Goal: Find specific page/section: Find specific page/section

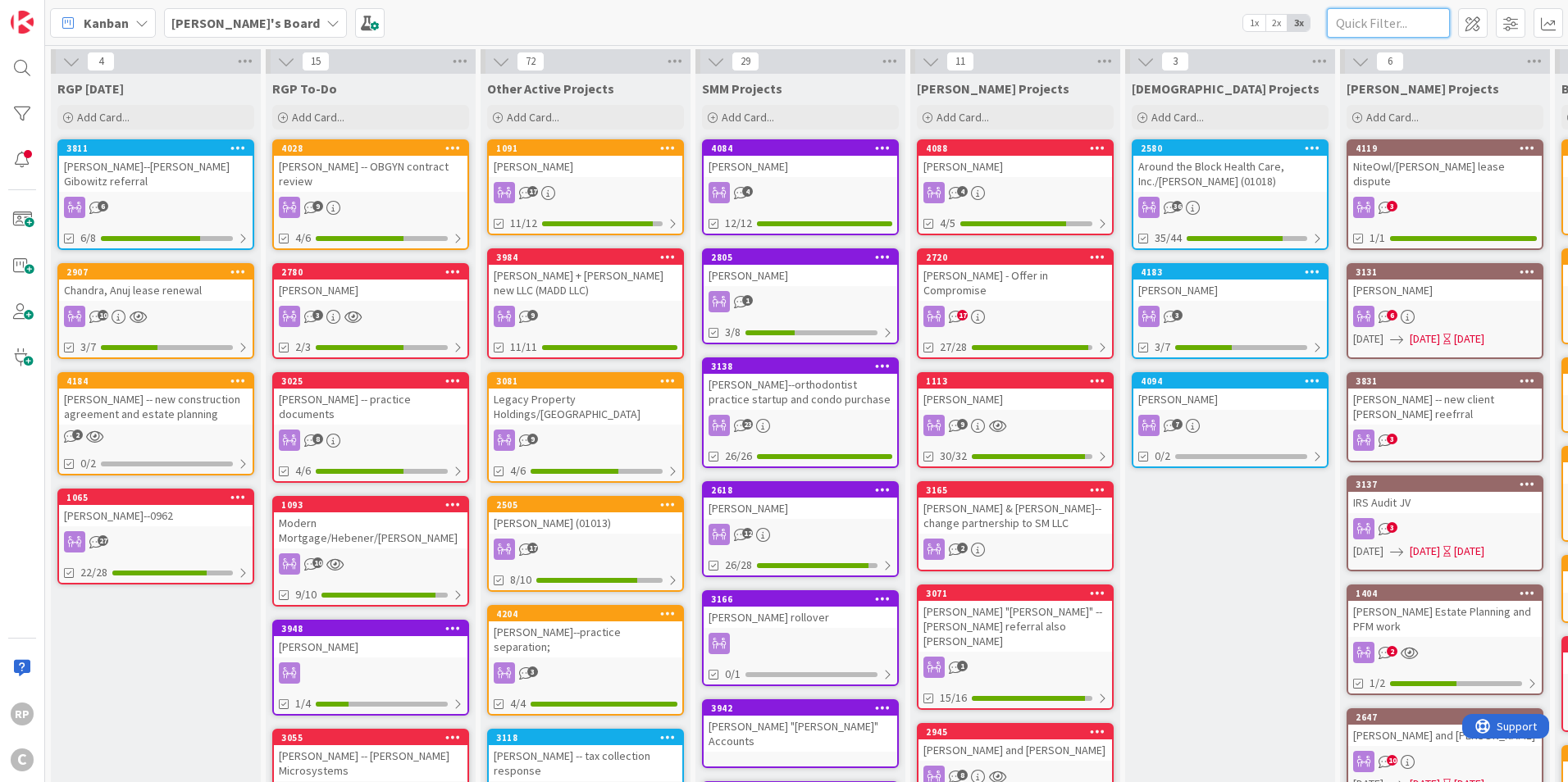
click at [1354, 18] on input "text" at bounding box center [1388, 23] width 123 height 29
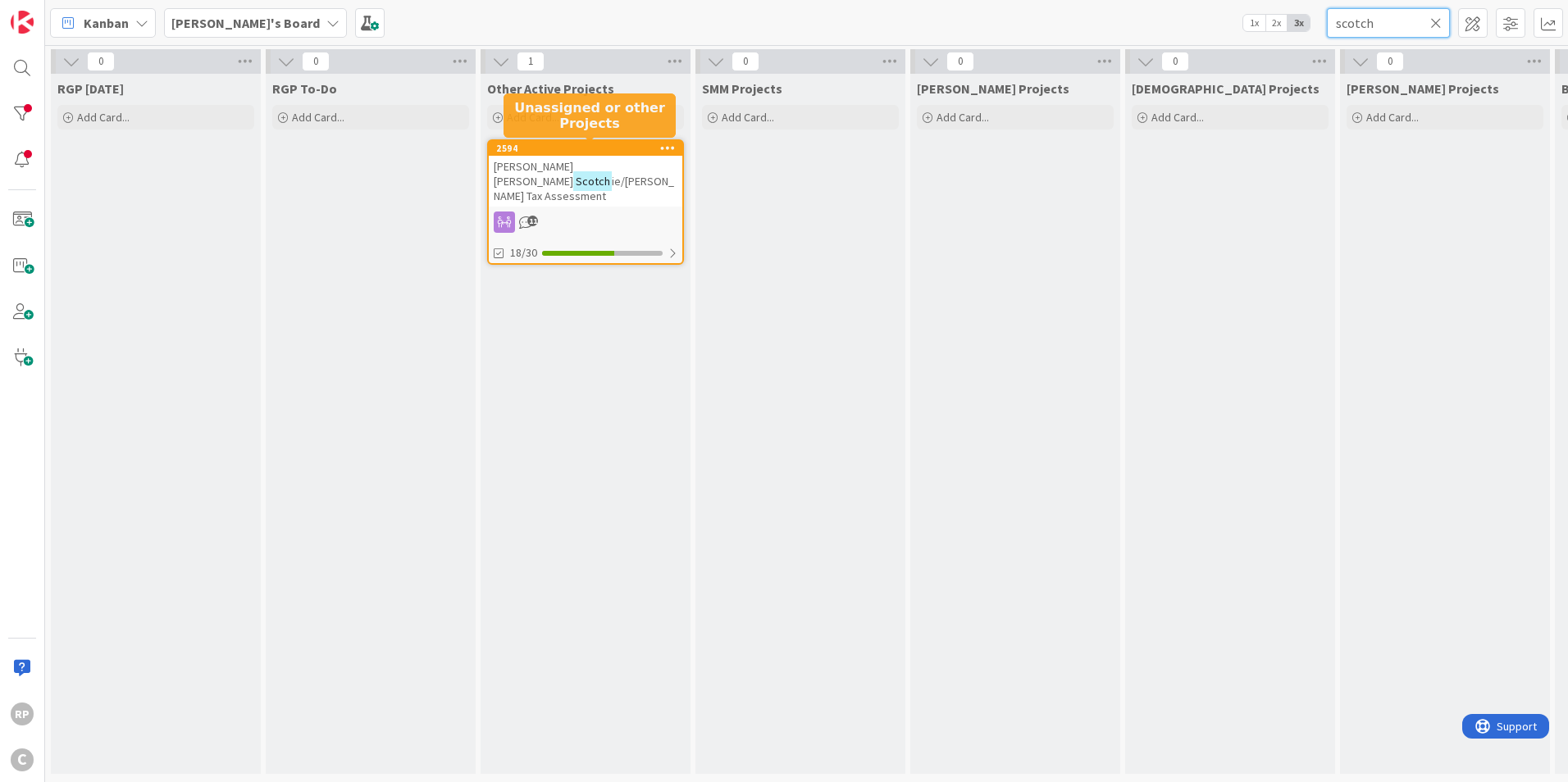
type input "scotch"
click at [631, 158] on div "[PERSON_NAME] [PERSON_NAME] Scotch ie/[PERSON_NAME] Tax Assessment" at bounding box center [585, 181] width 193 height 51
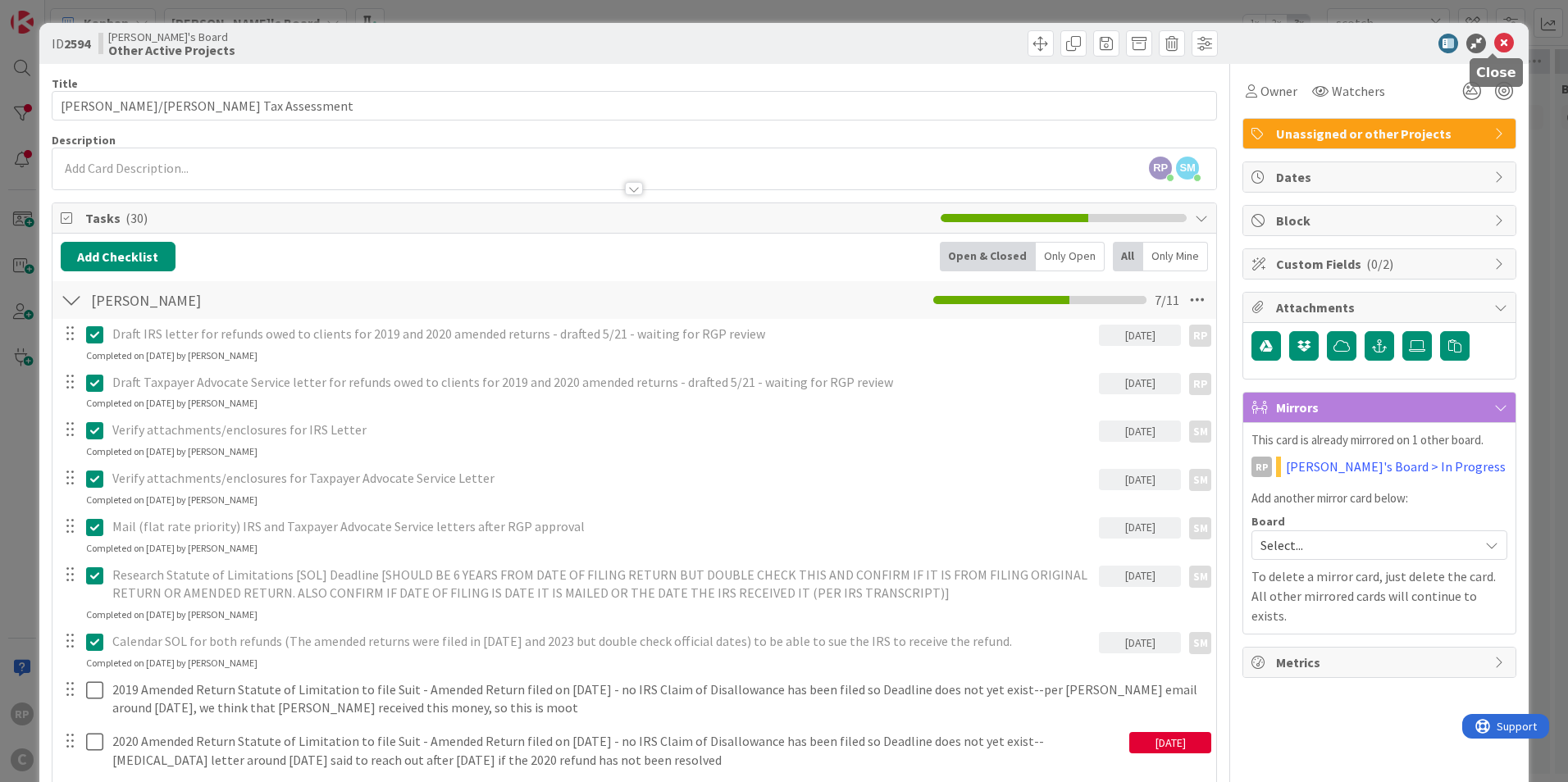
click at [1495, 41] on icon at bounding box center [1504, 44] width 20 height 20
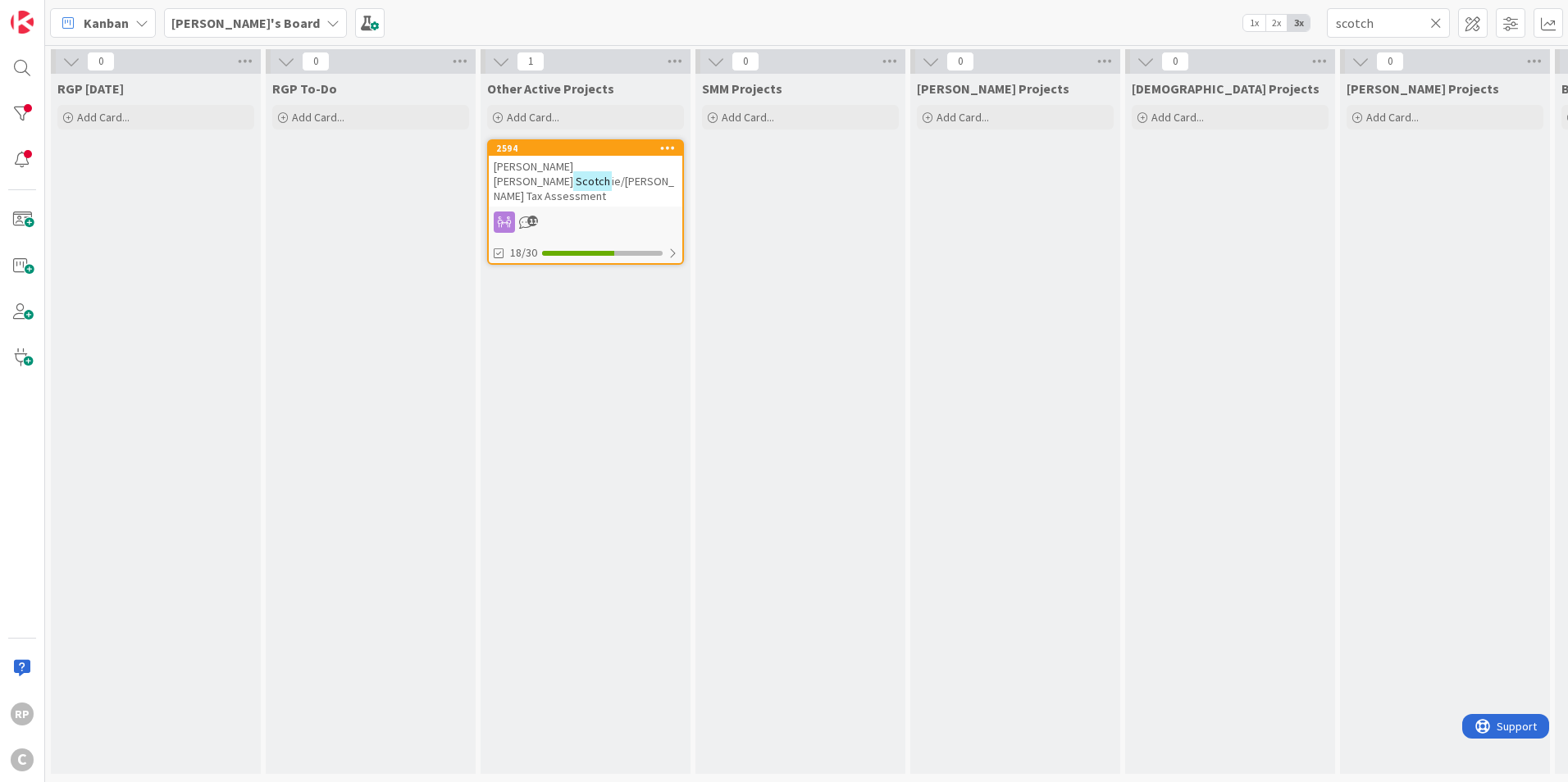
click at [1436, 20] on icon at bounding box center [1435, 23] width 12 height 15
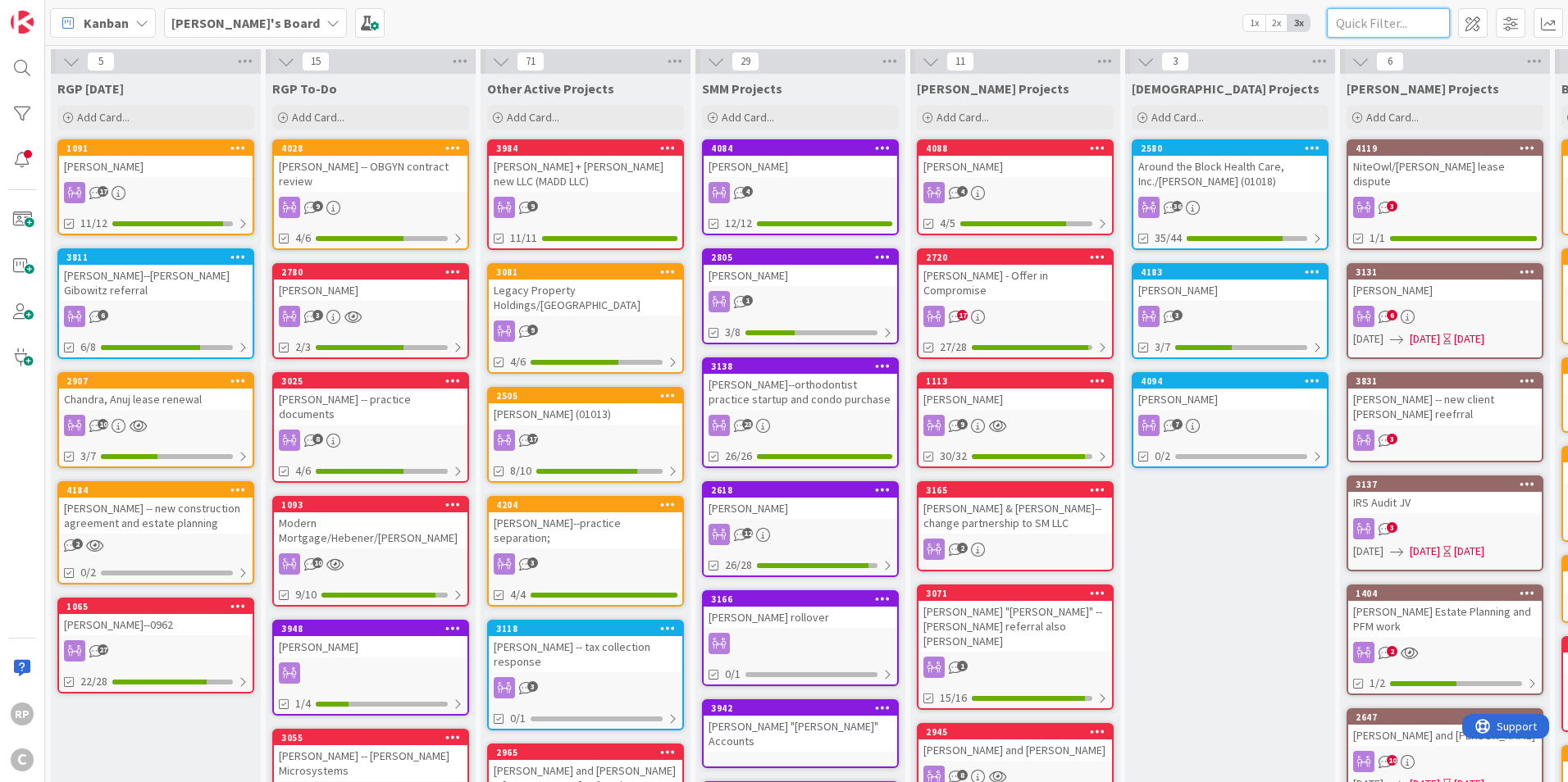
click at [1369, 12] on input "text" at bounding box center [1388, 23] width 123 height 29
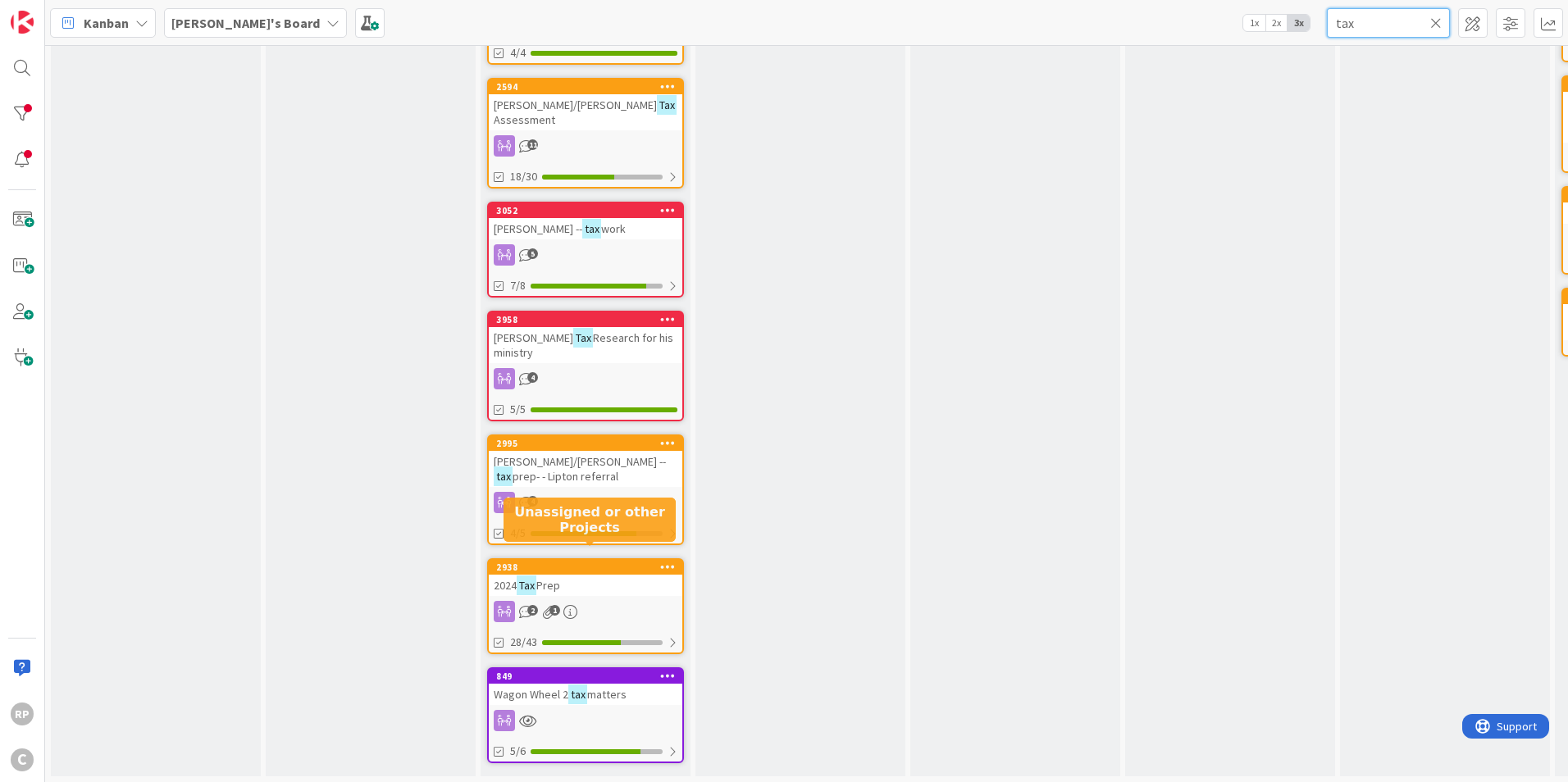
type input "tax"
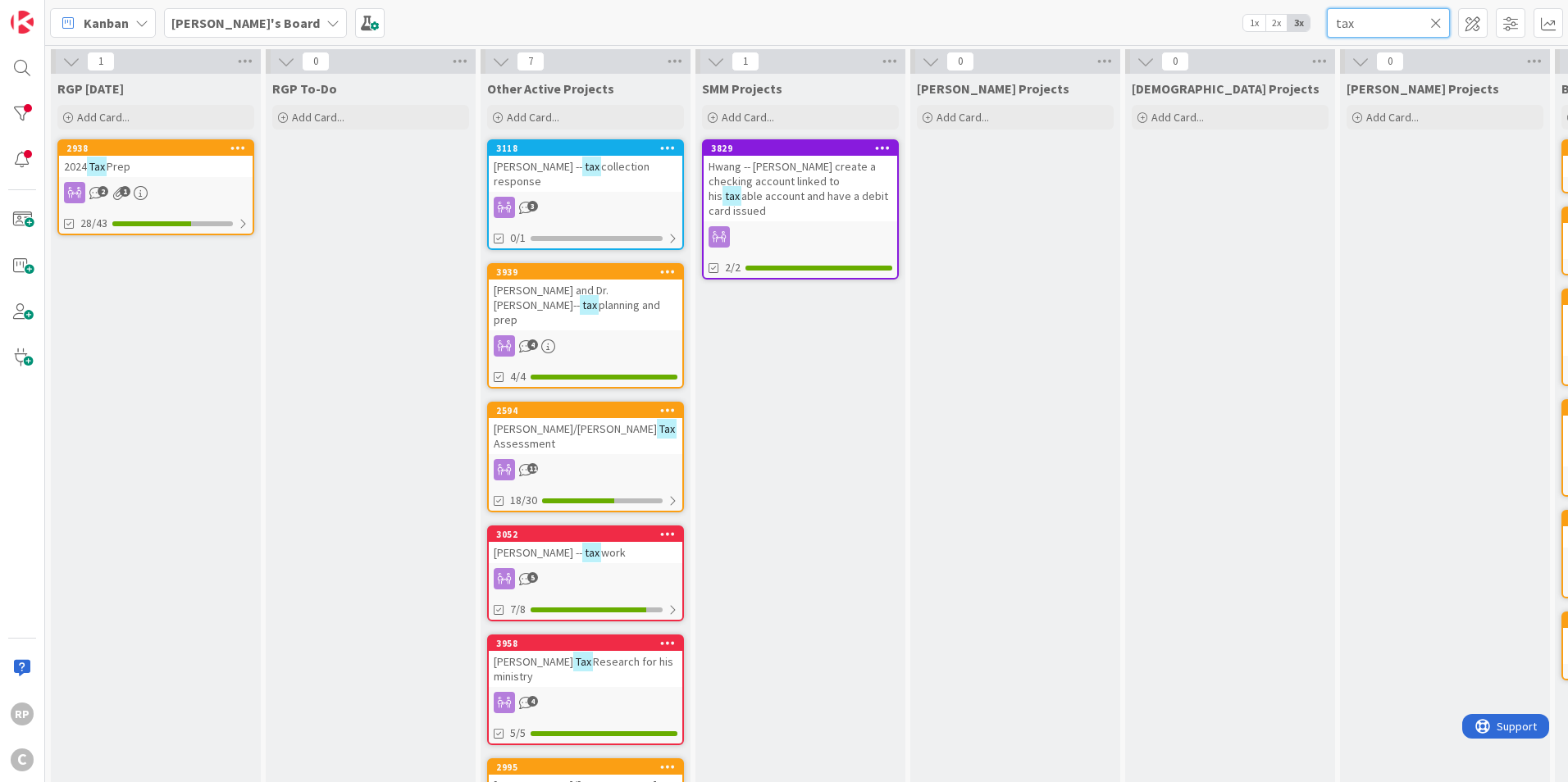
click at [1429, 17] on input "tax" at bounding box center [1388, 23] width 123 height 29
click at [1431, 16] on icon at bounding box center [1435, 23] width 12 height 15
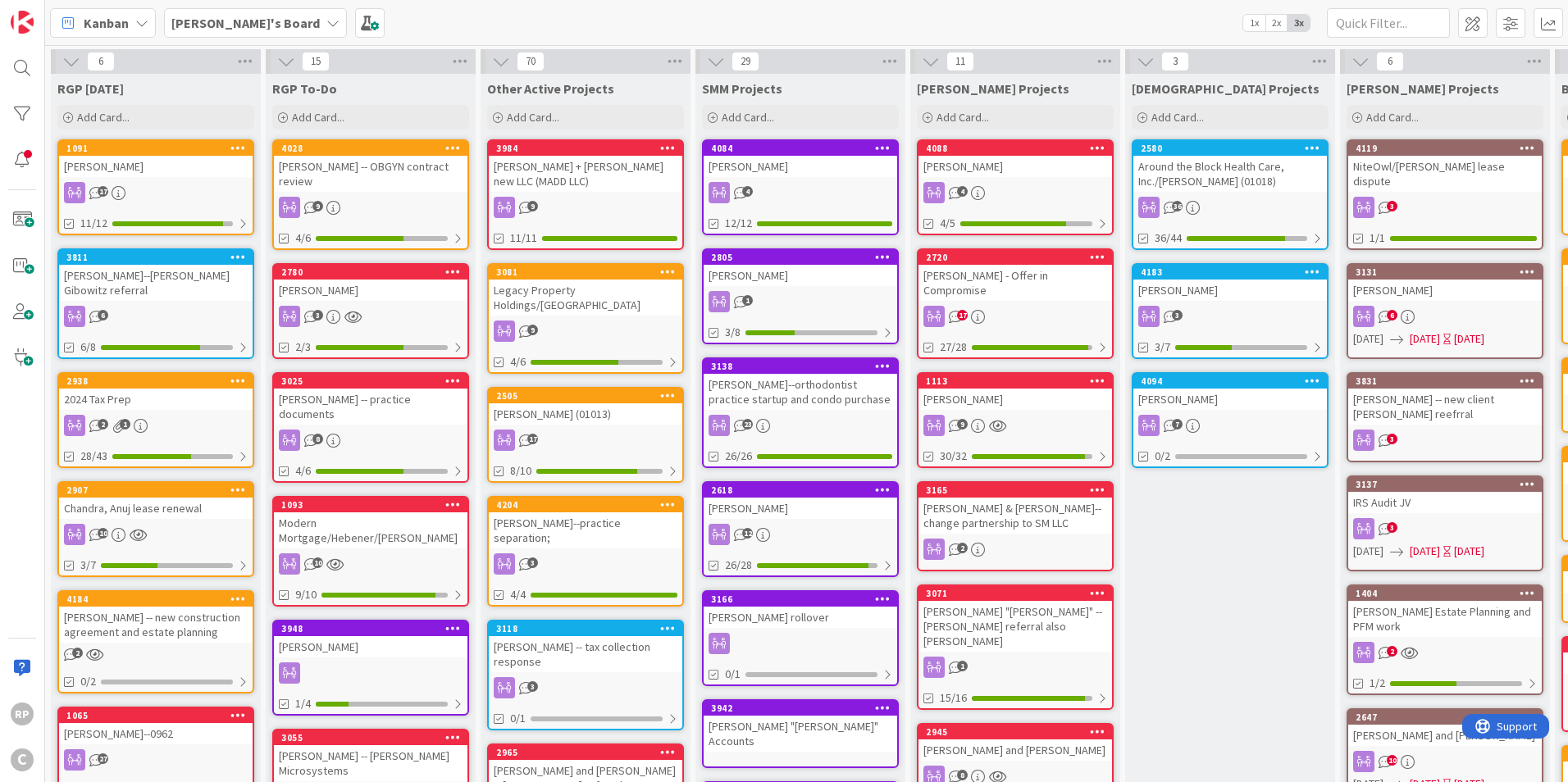
click at [1396, 4] on div "[PERSON_NAME]'s Board 1x 2x 3x" at bounding box center [805, 22] width 1522 height 45
click at [1367, 24] on input "text" at bounding box center [1388, 23] width 123 height 29
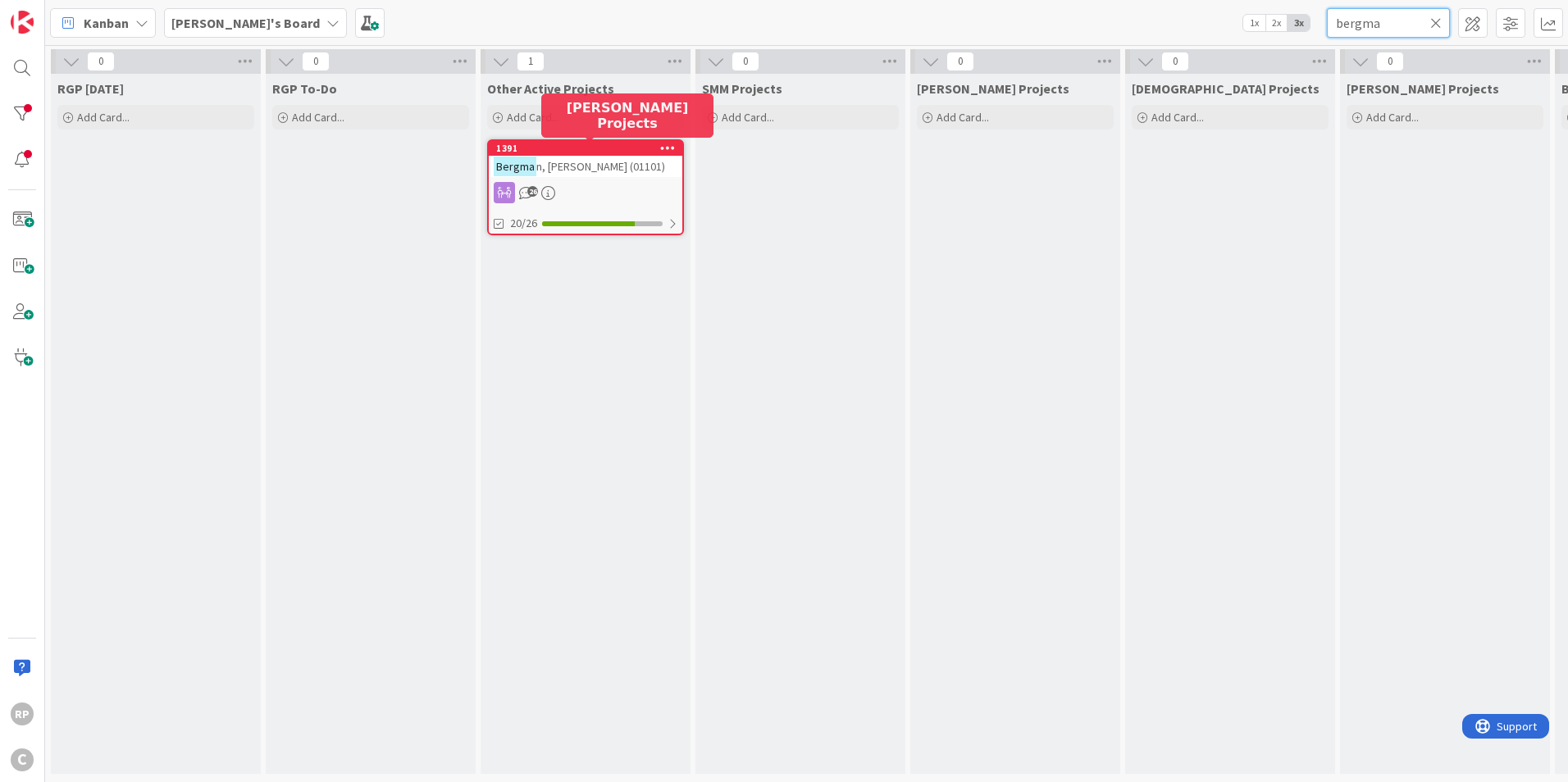
type input "bergma"
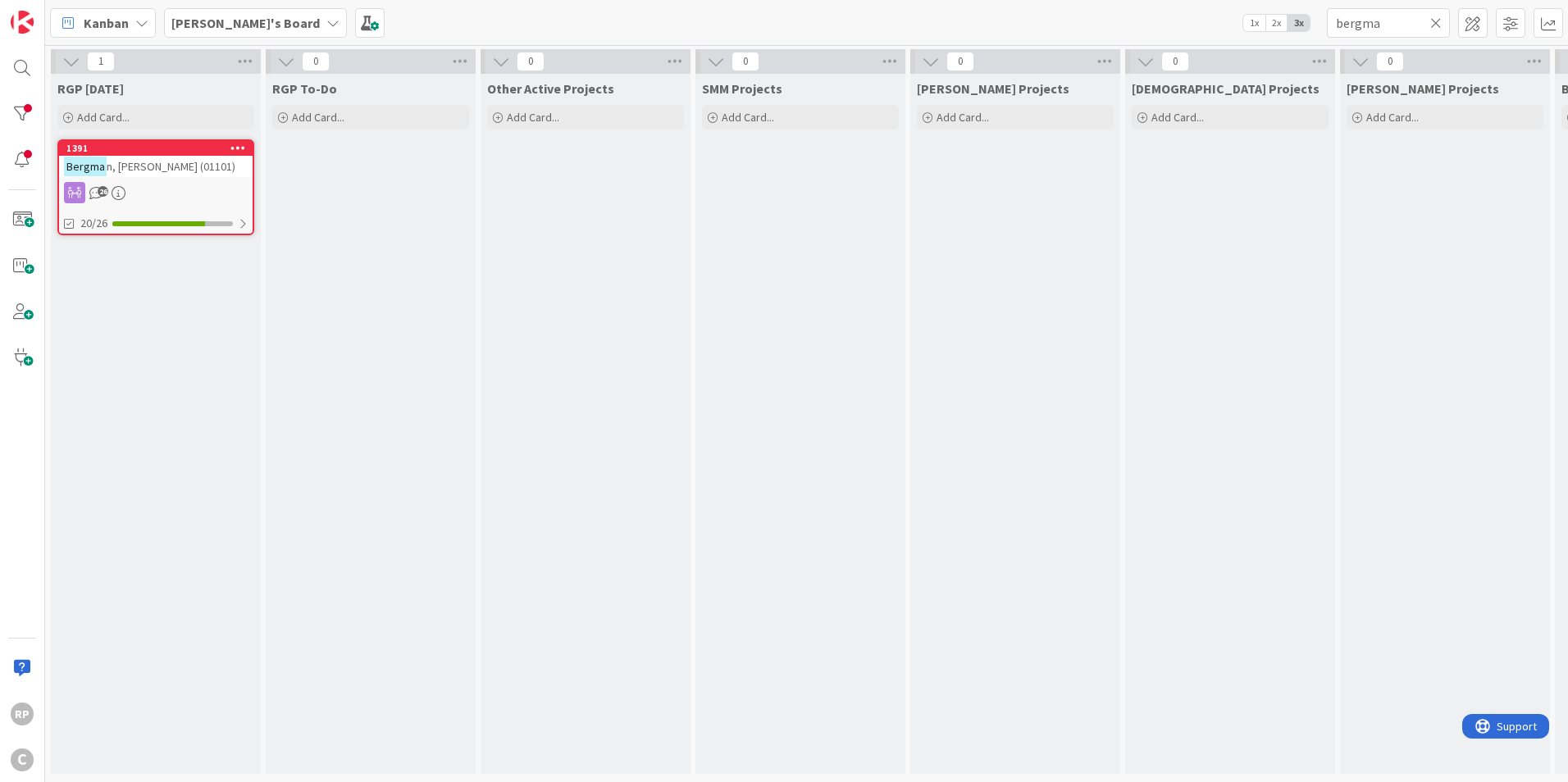
click at [1433, 25] on icon at bounding box center [1435, 23] width 12 height 15
